Goal: Check status: Check status

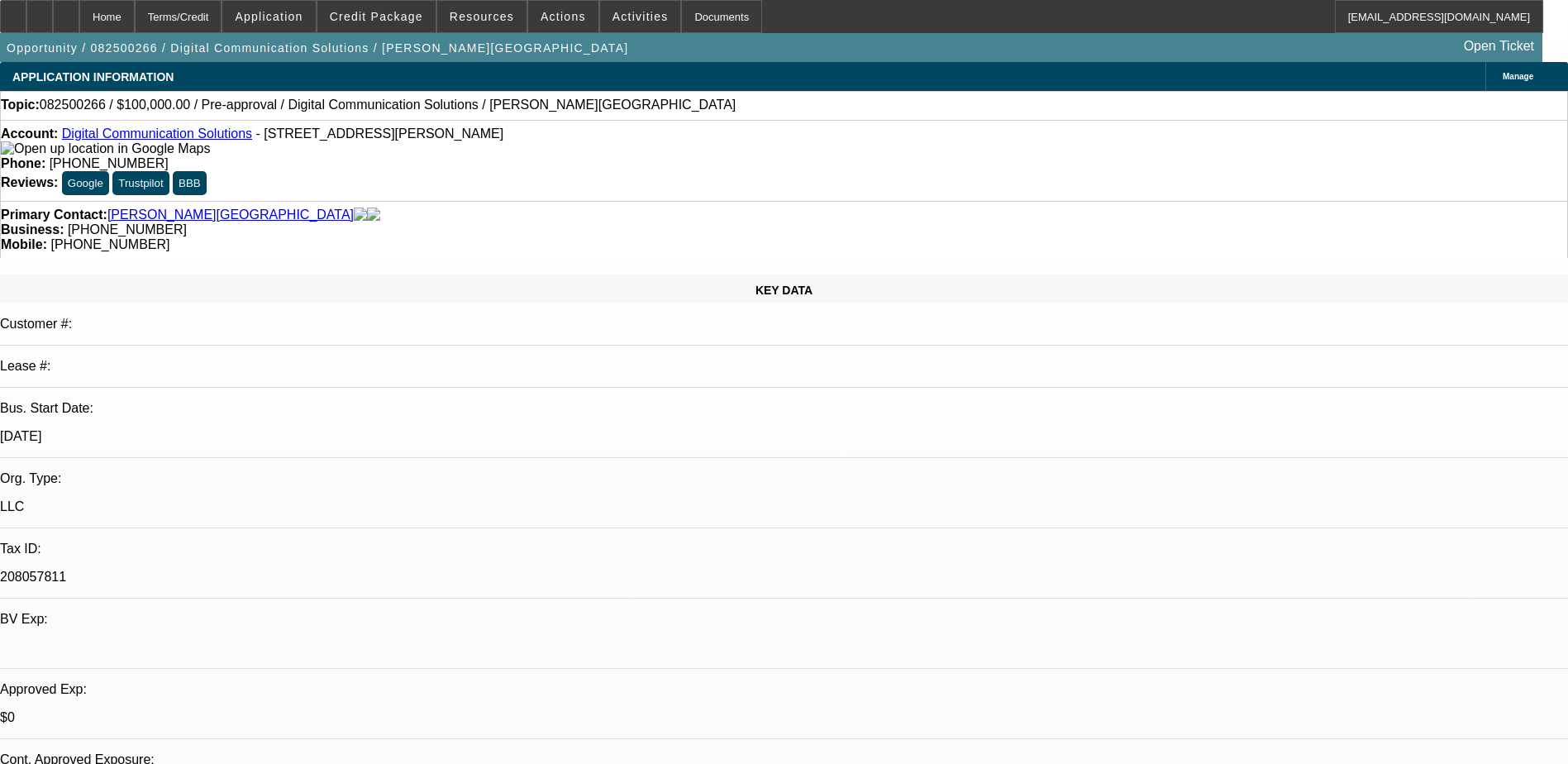
select select "0"
select select "2"
select select "0.1"
select select "4"
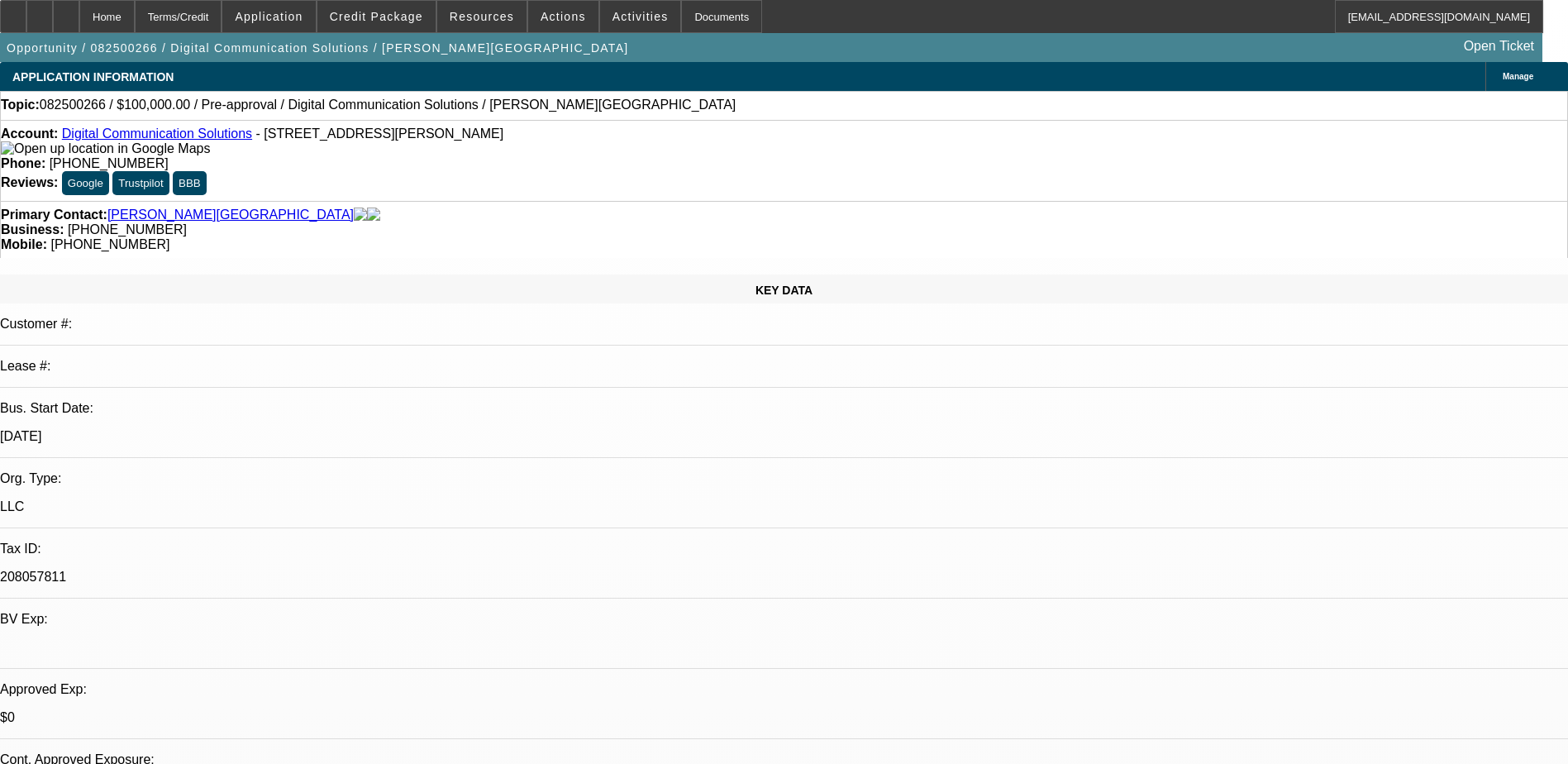
scroll to position [496, 0]
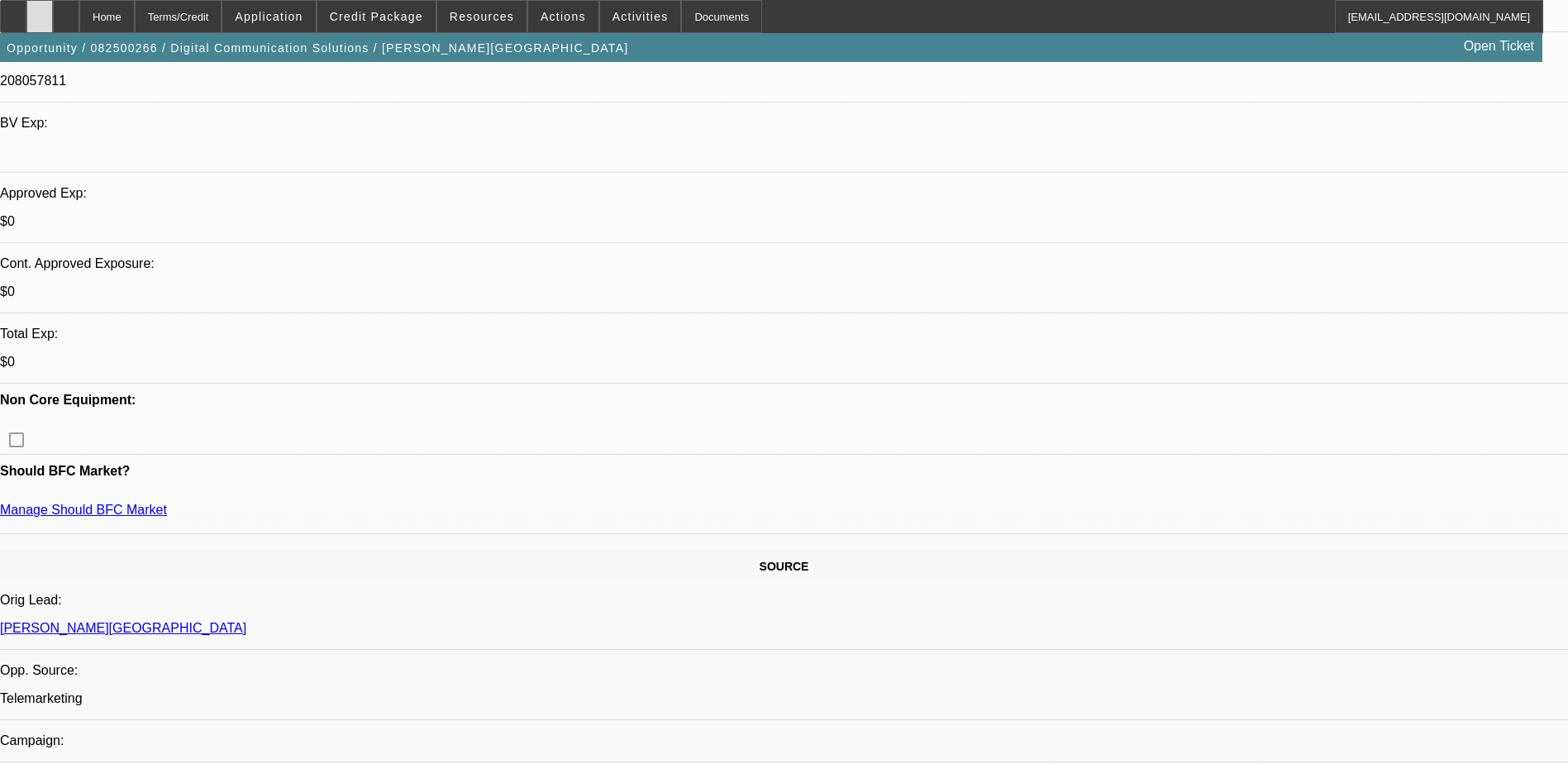
click at [53, 11] on div at bounding box center [40, 16] width 27 height 33
click at [352, 12] on span at bounding box center [376, 17] width 118 height 40
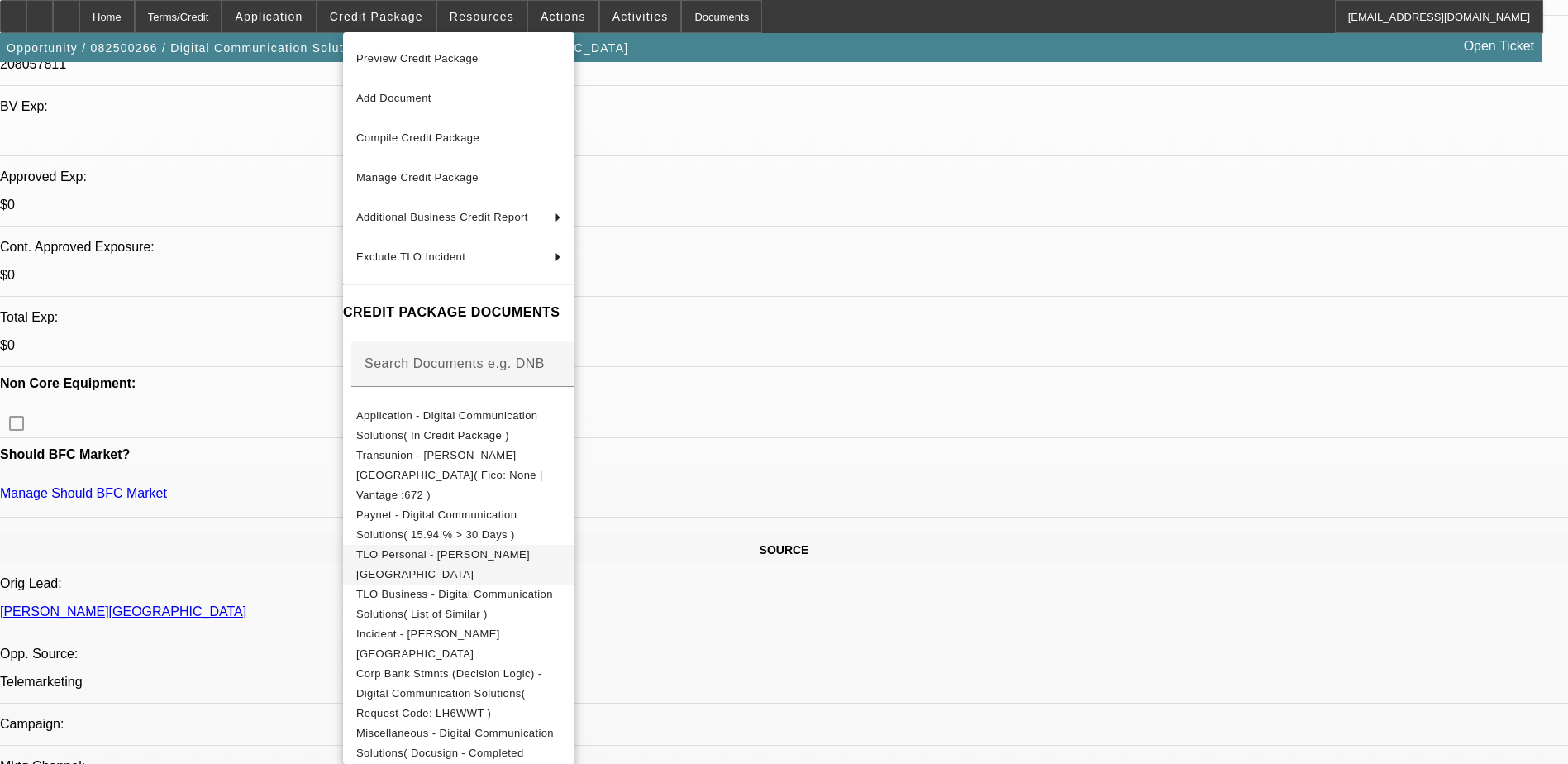
scroll to position [827, 0]
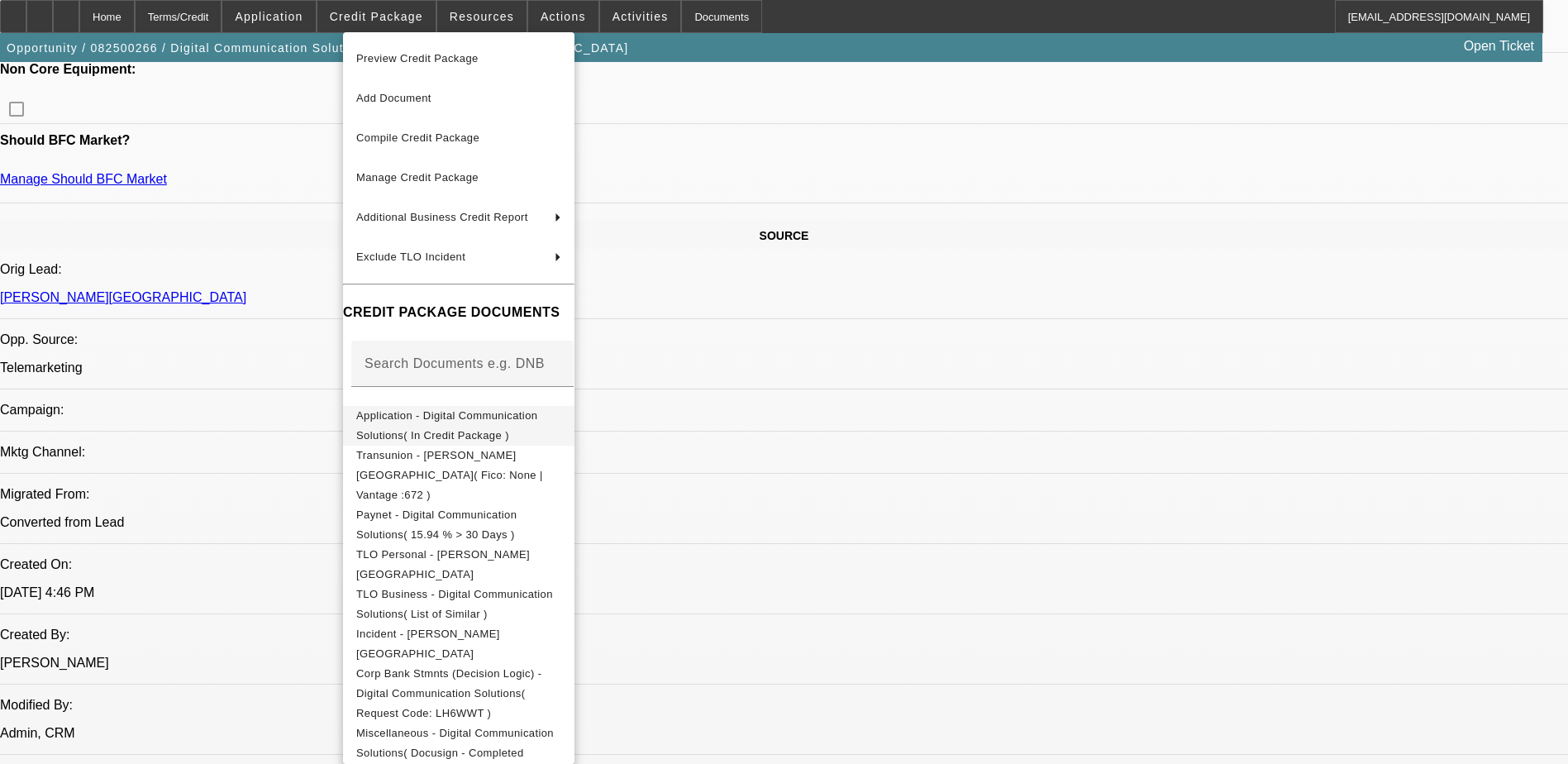
click at [498, 419] on span "Application - Digital Communication Solutions( In Credit Package )" at bounding box center [447, 425] width 181 height 32
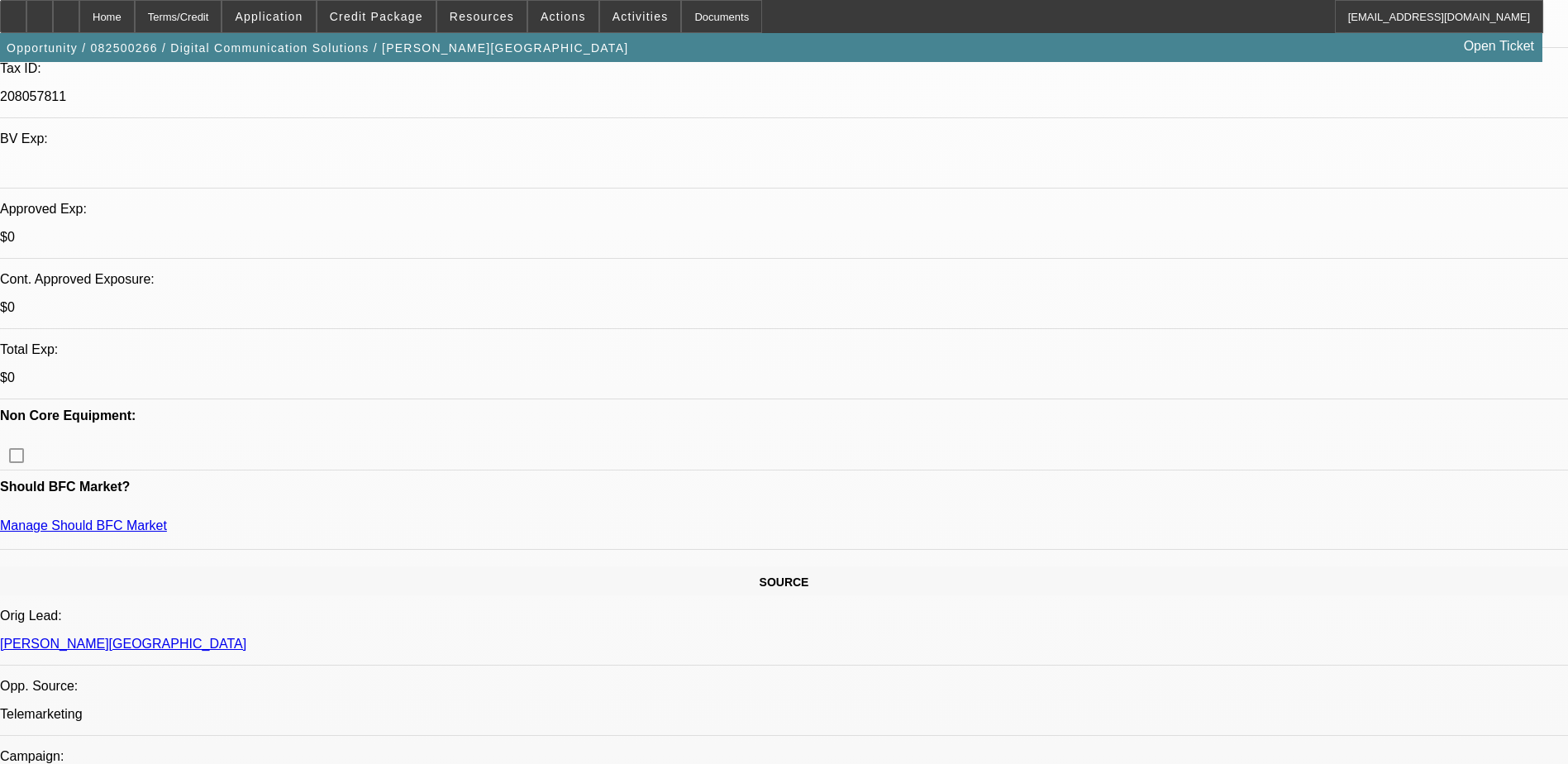
scroll to position [496, 0]
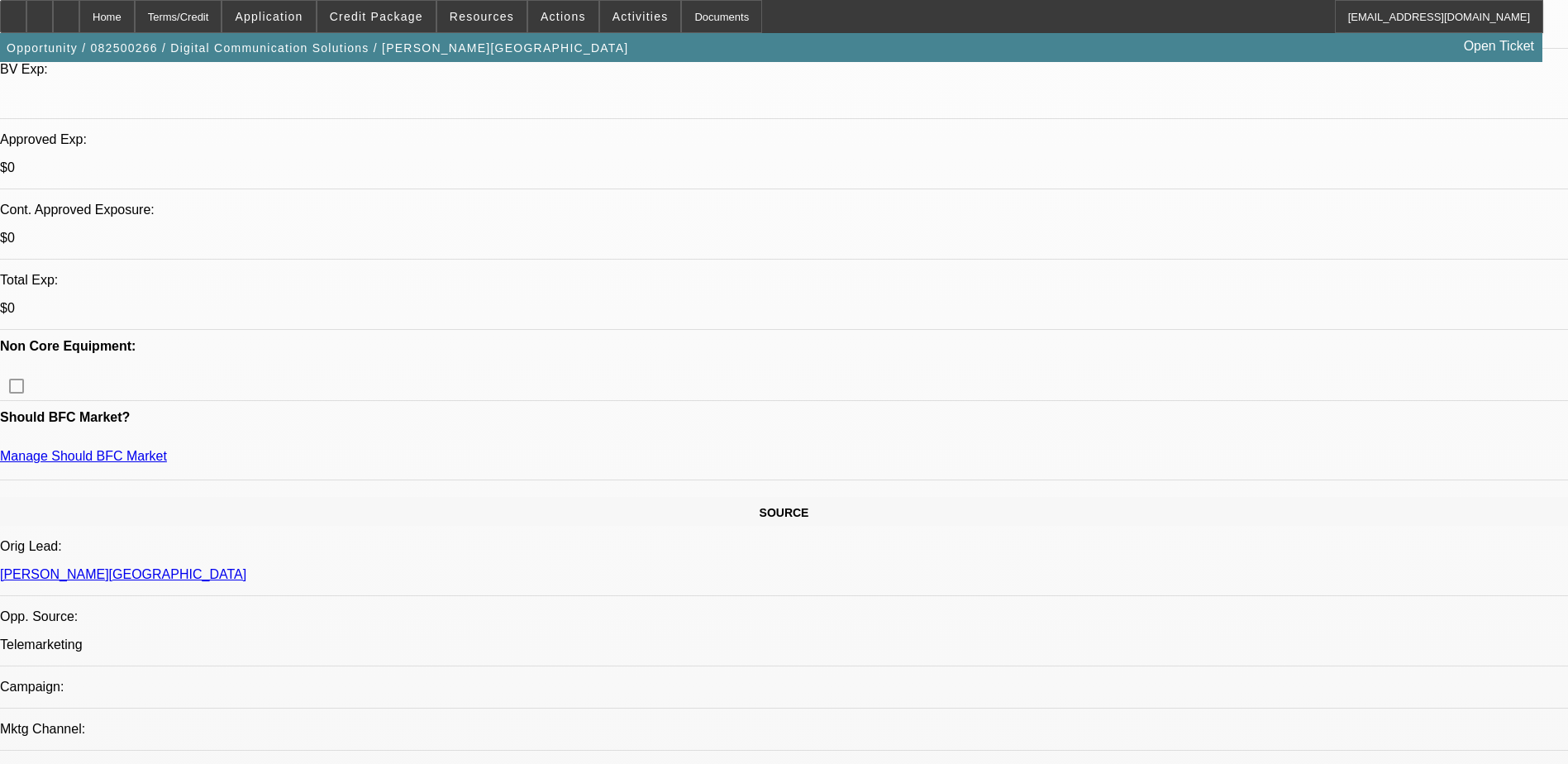
scroll to position [579, 0]
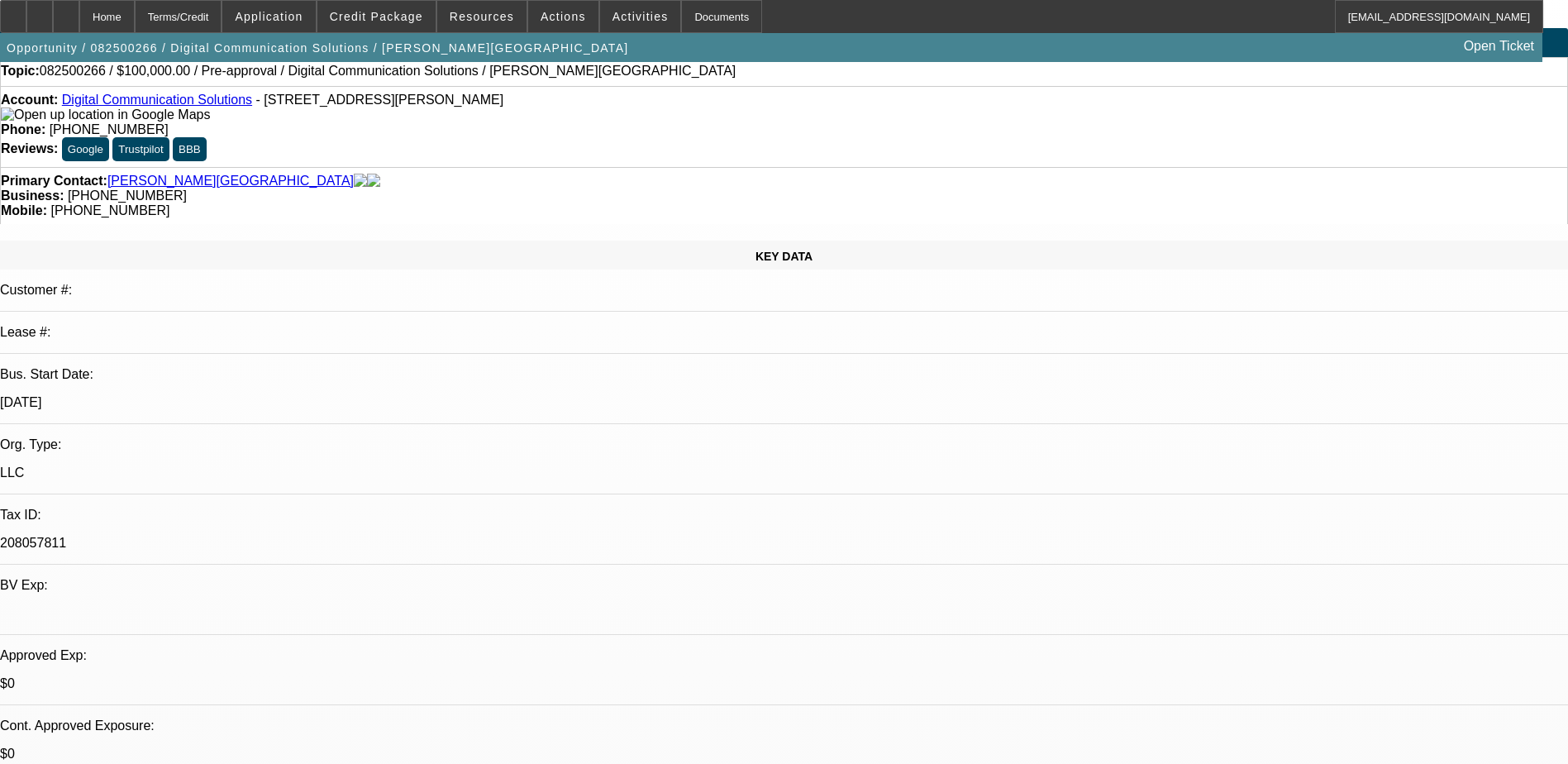
scroll to position [0, 0]
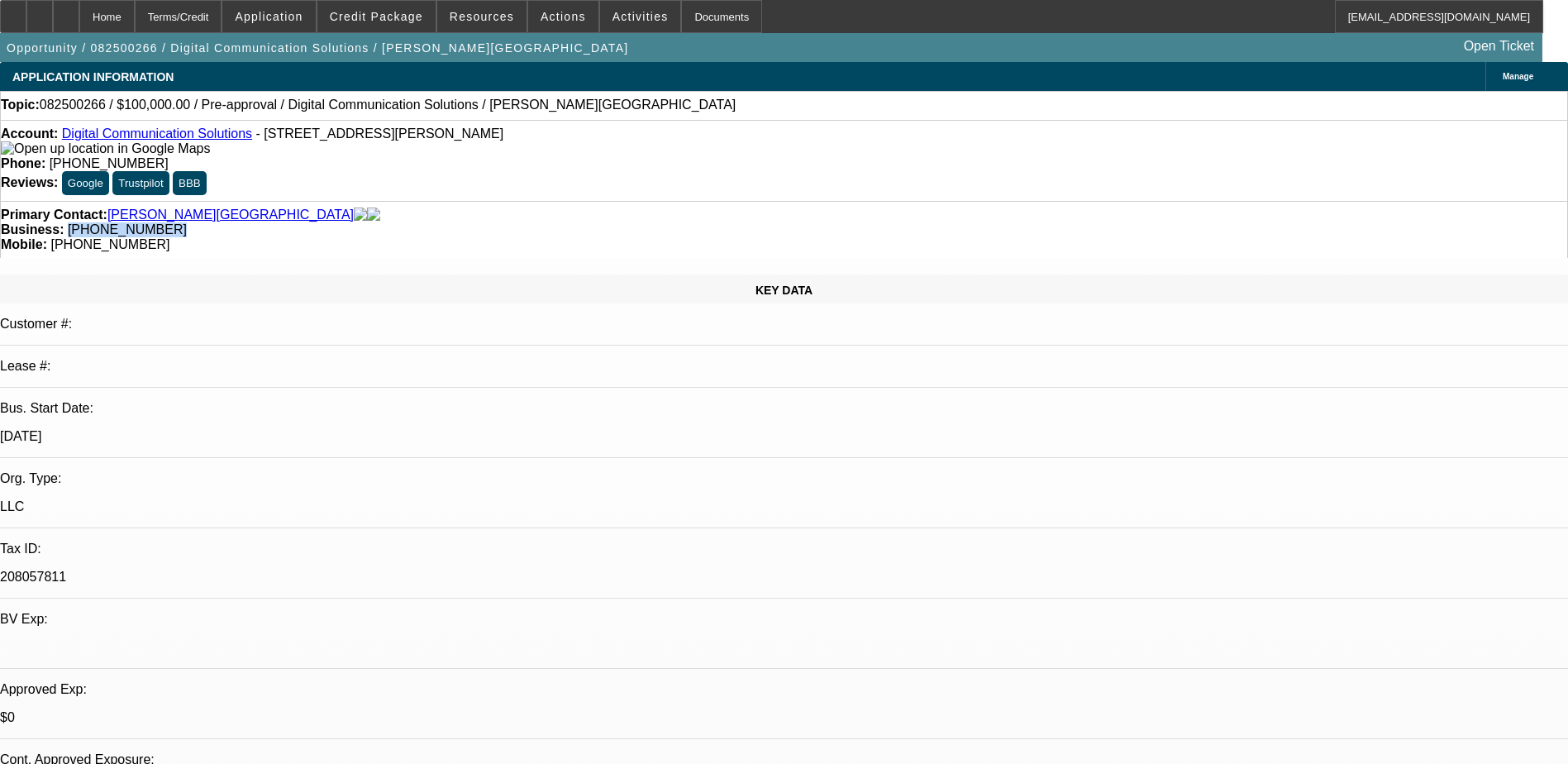
drag, startPoint x: 665, startPoint y: 193, endPoint x: 588, endPoint y: 194, distance: 77.0
click at [588, 223] on div "Business: [PHONE_NUMBER]" at bounding box center [784, 230] width 1566 height 15
drag, startPoint x: 588, startPoint y: 194, endPoint x: 599, endPoint y: 196, distance: 11.2
copy span "[PHONE_NUMBER]"
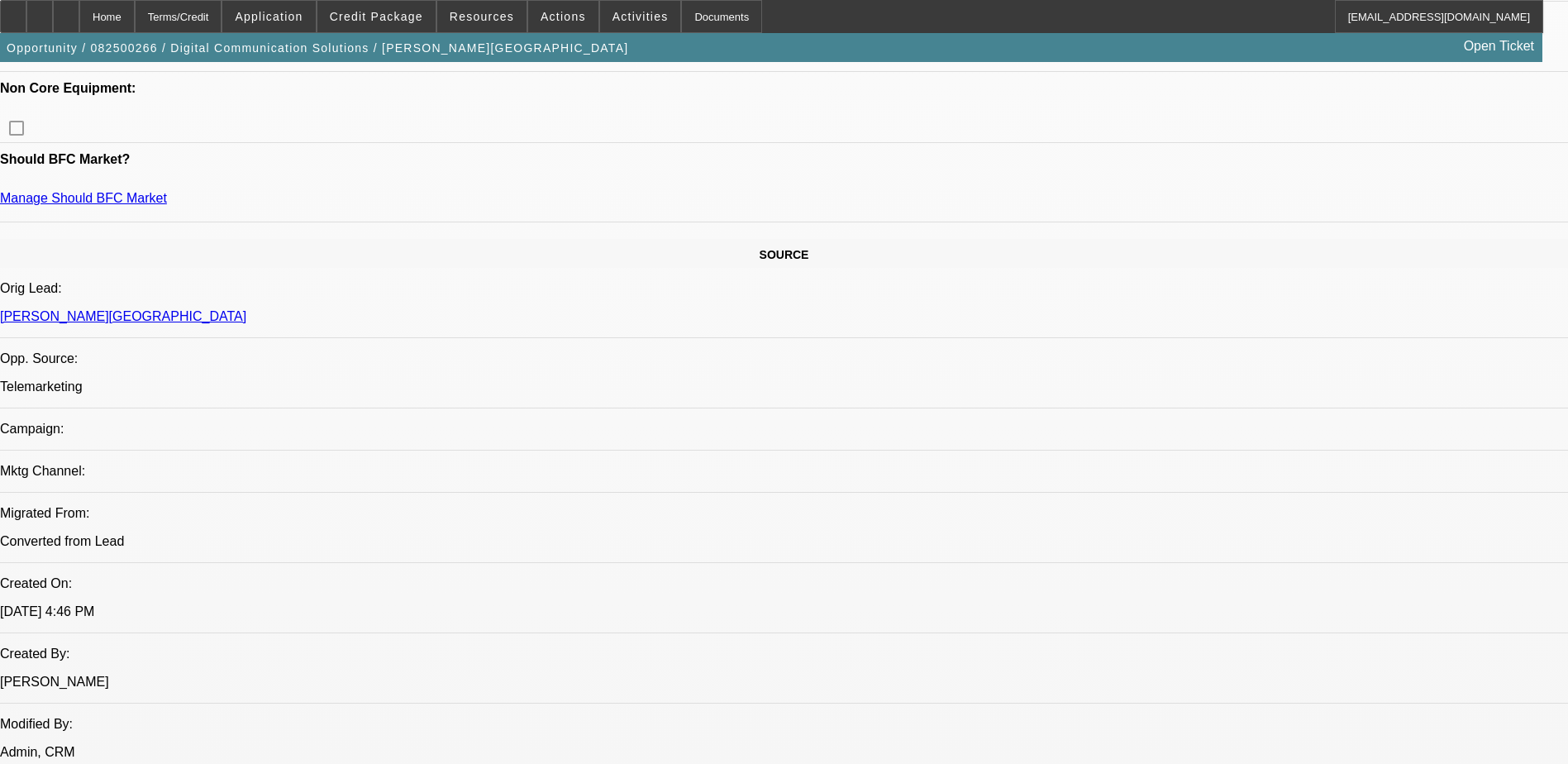
scroll to position [827, 0]
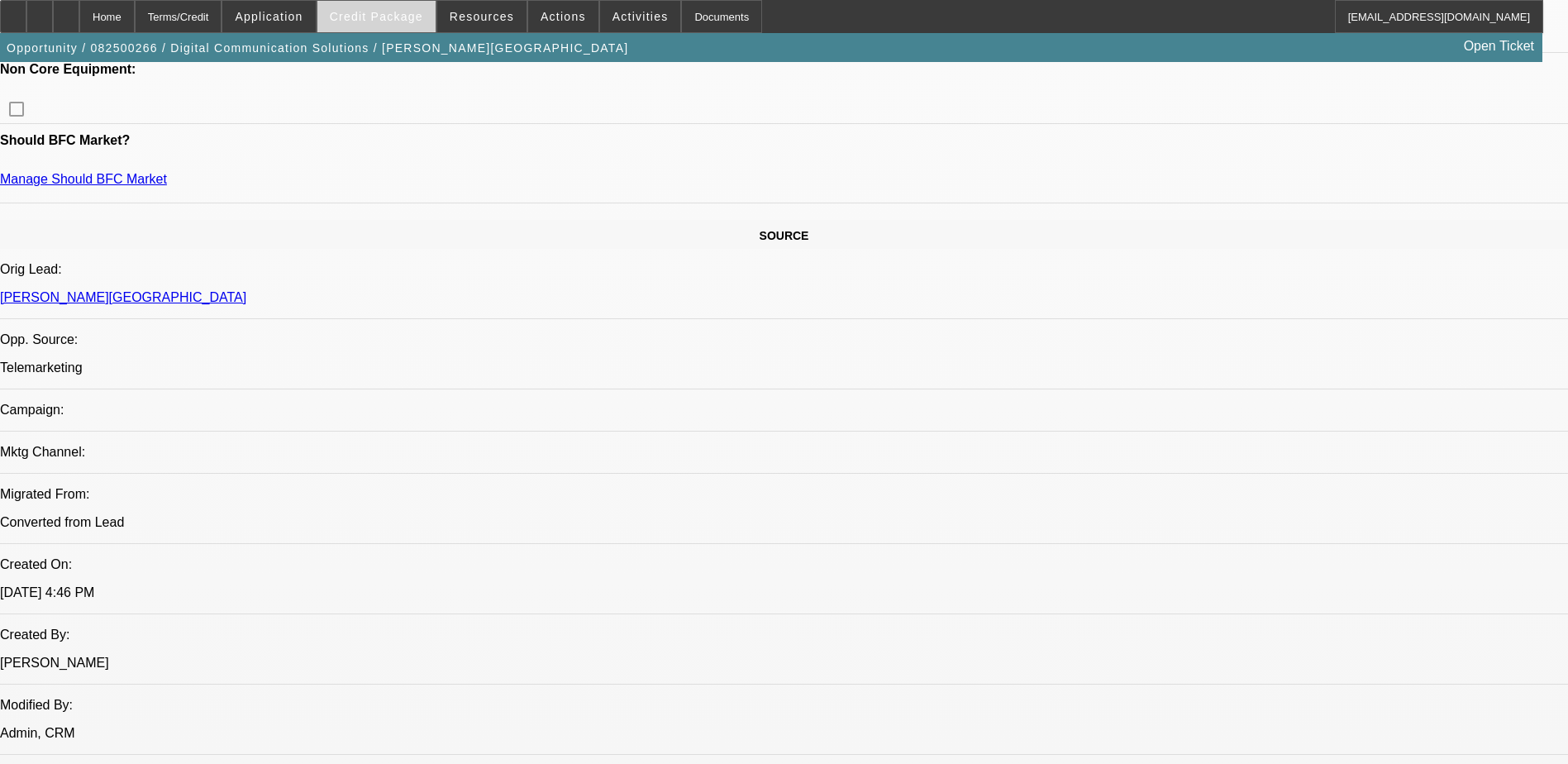
click at [399, 13] on span "Credit Package" at bounding box center [376, 16] width 94 height 13
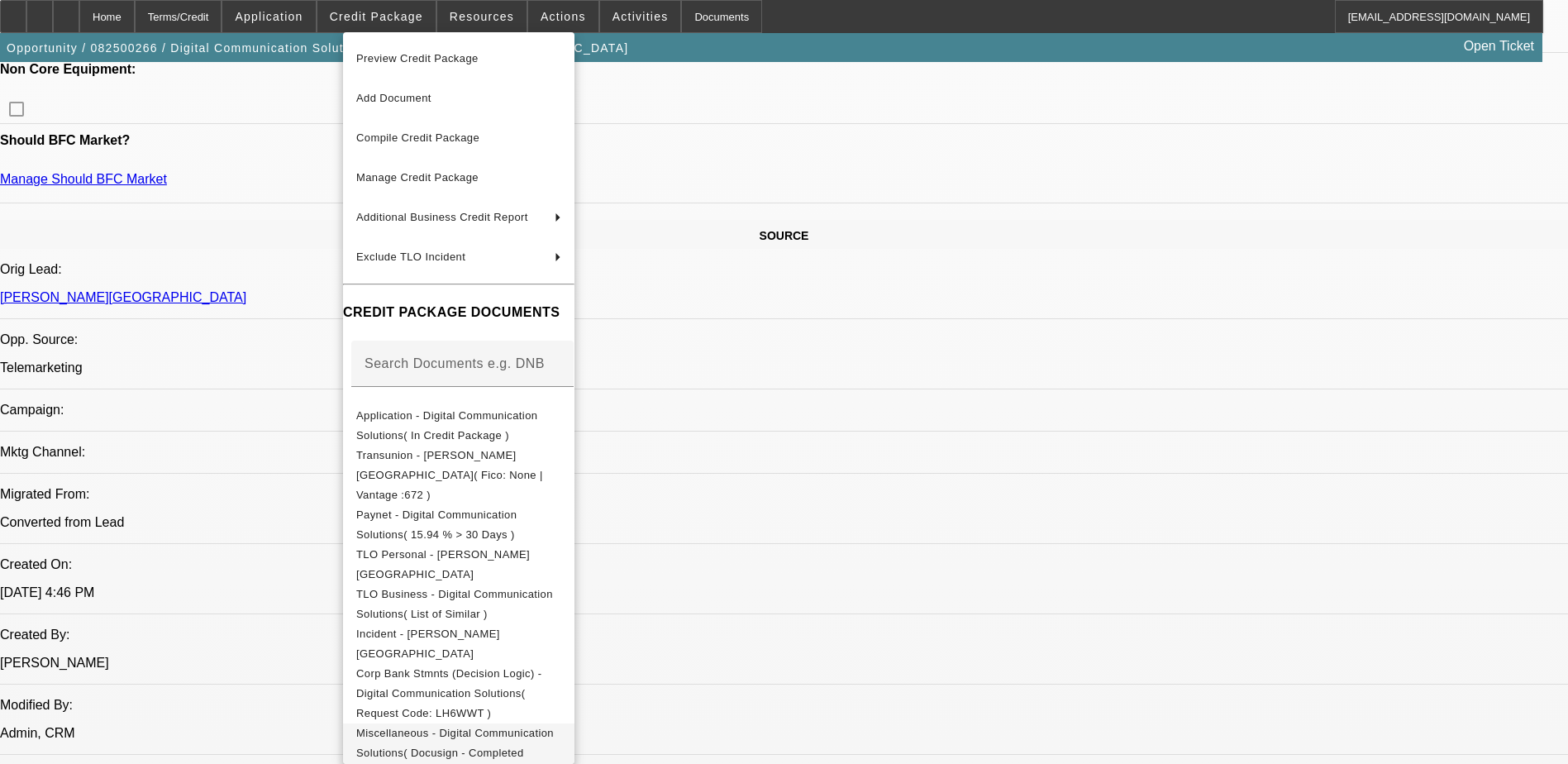
click at [542, 723] on span "Miscellaneous - Digital Communication Solutions( Docusign - Completed Envelope )" at bounding box center [458, 753] width 205 height 59
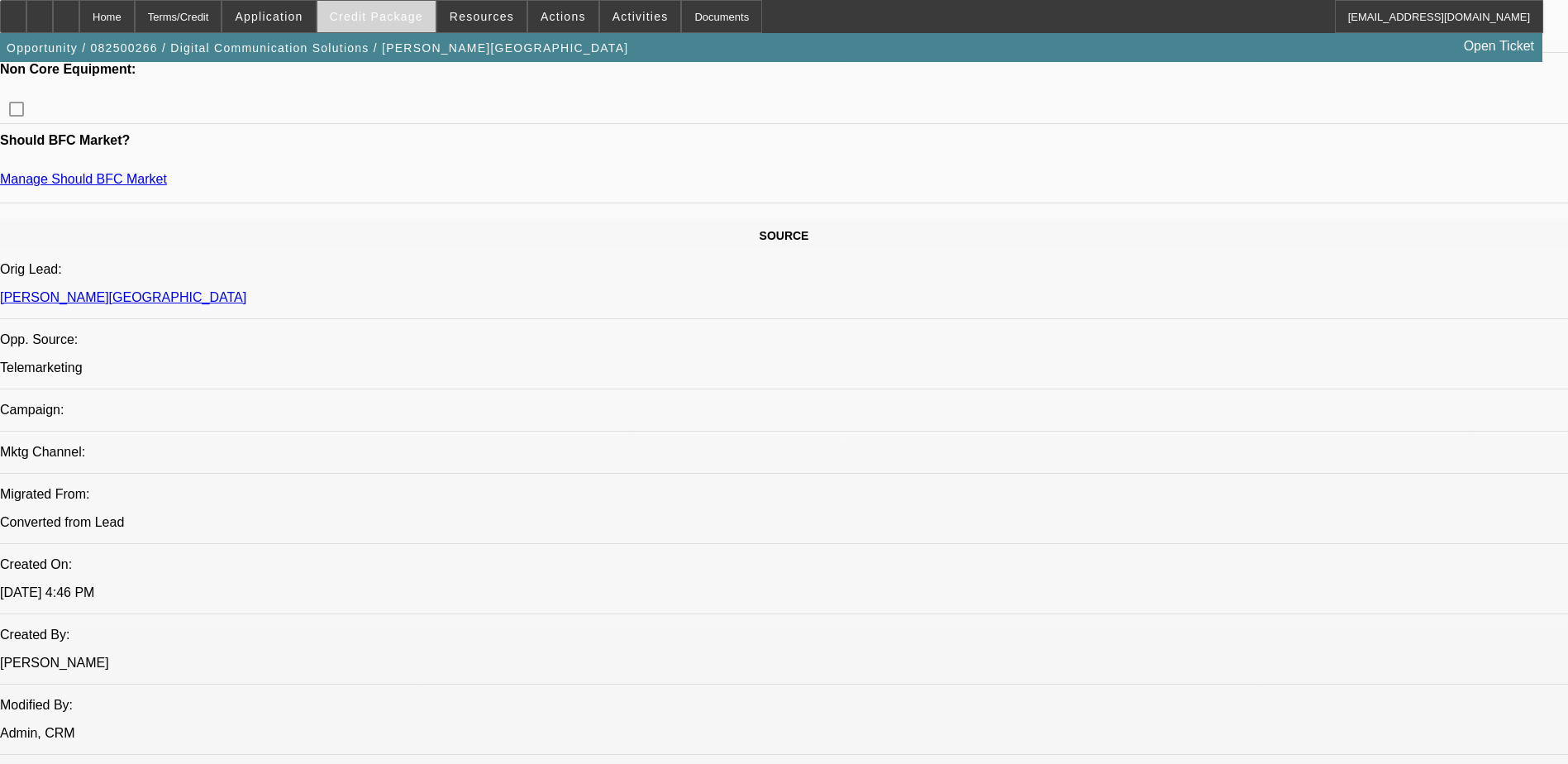
click at [358, 22] on span "Credit Package" at bounding box center [376, 16] width 94 height 13
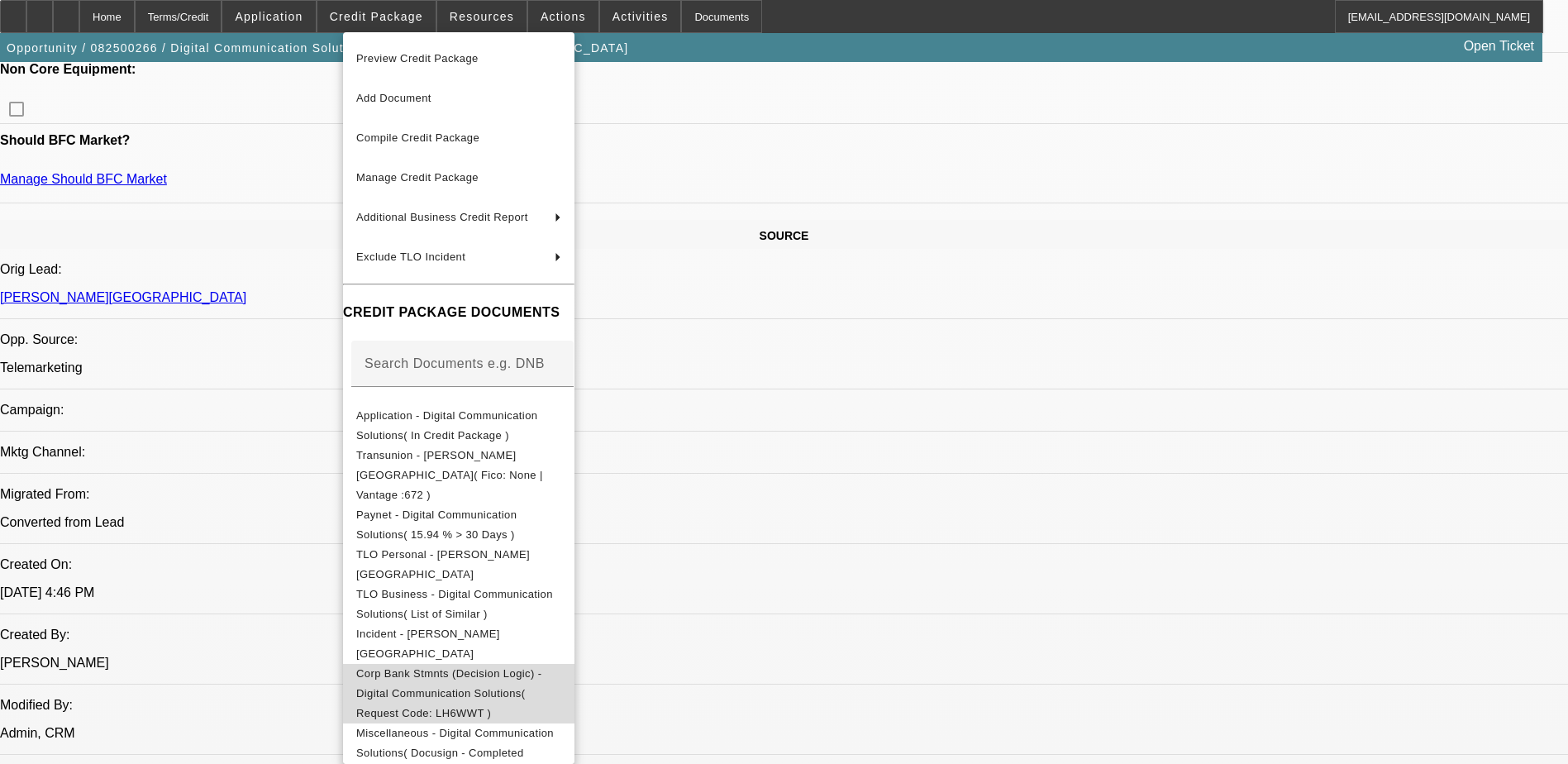
click at [498, 668] on span "Corp Bank Stmnts (Decision Logic) - Digital Communication Solutions( Request Co…" at bounding box center [449, 693] width 185 height 53
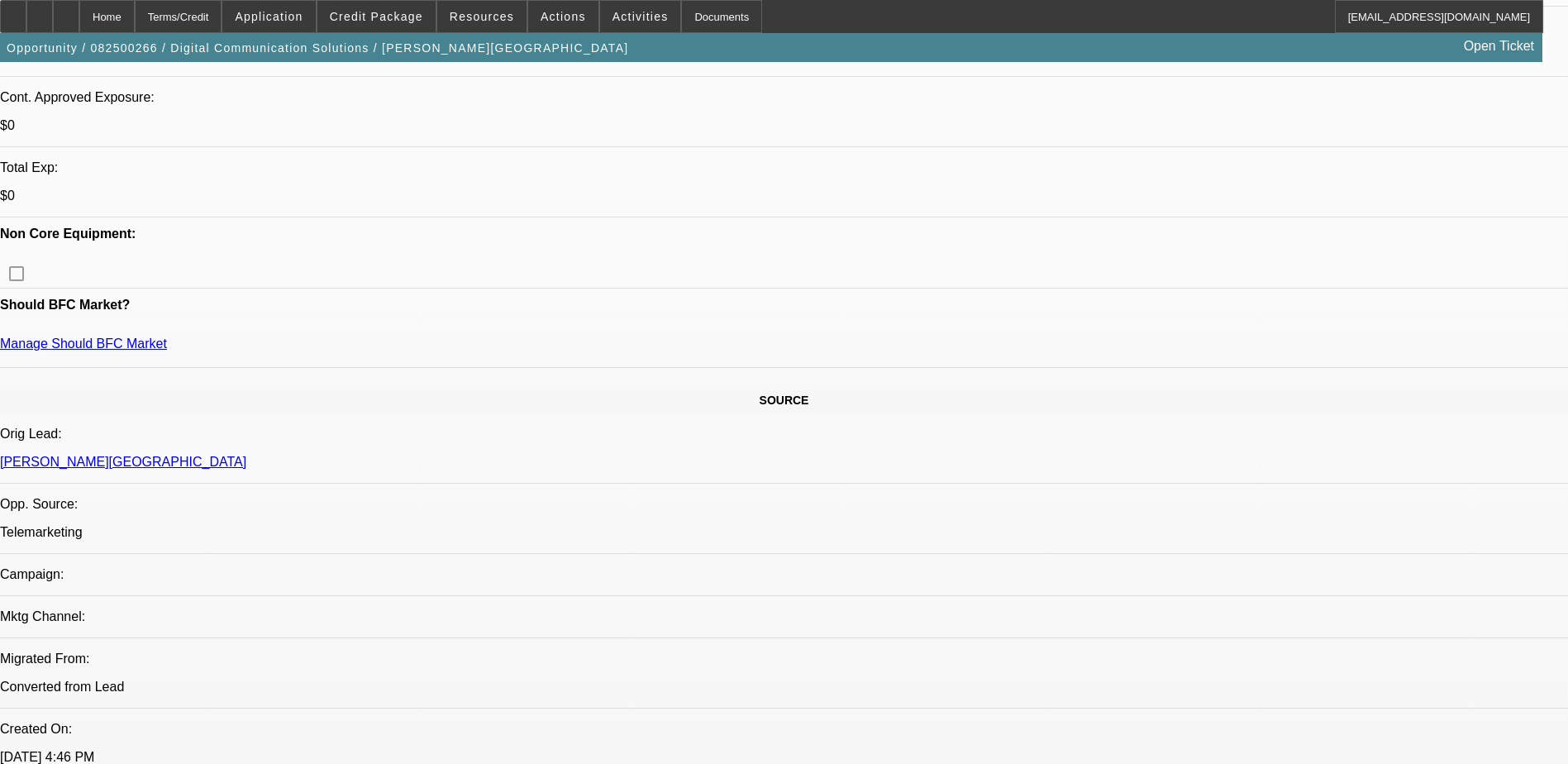
scroll to position [661, 0]
